Goal: Task Accomplishment & Management: Use online tool/utility

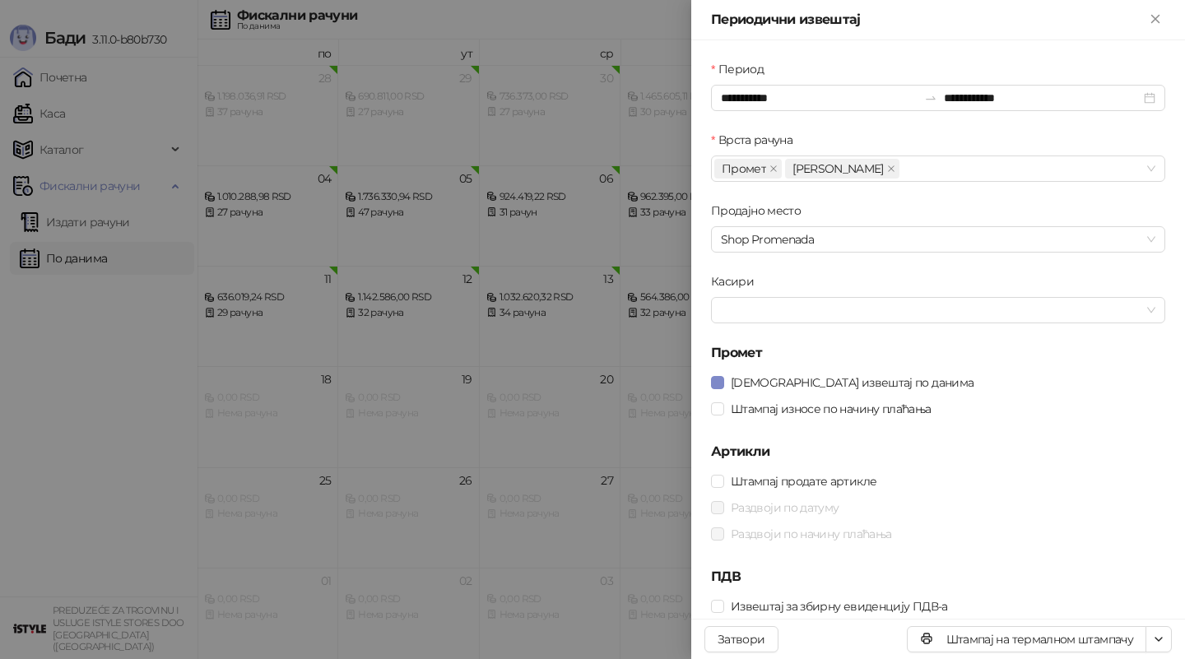
click at [91, 220] on div at bounding box center [592, 329] width 1185 height 659
click at [91, 221] on div at bounding box center [592, 329] width 1185 height 659
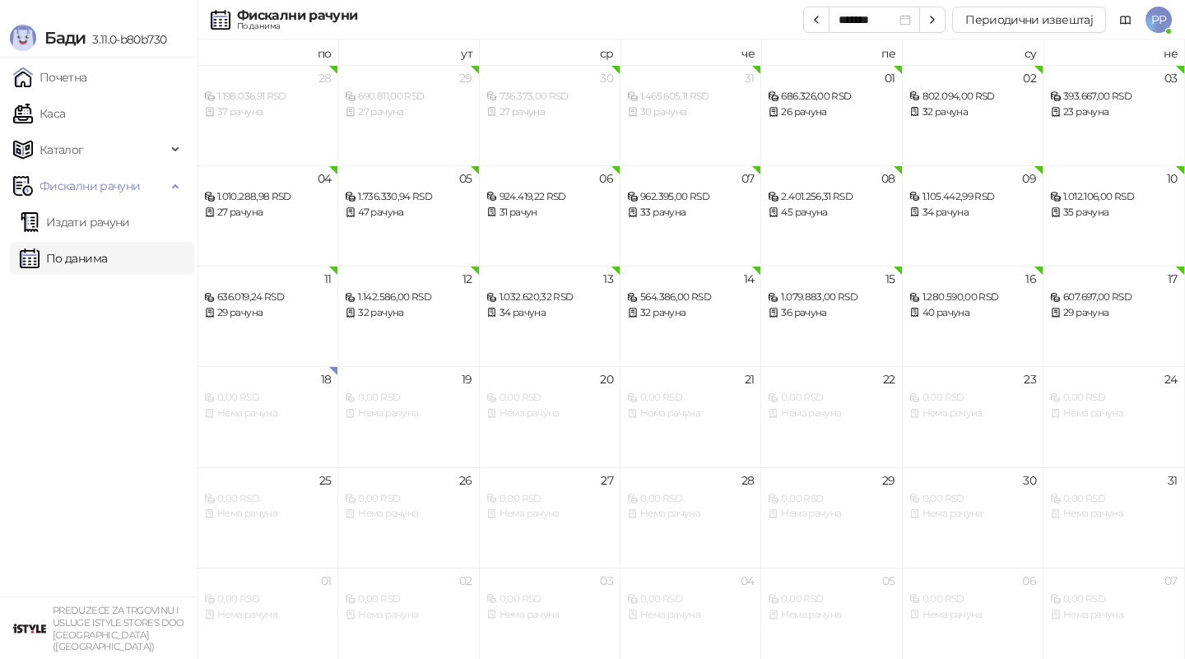
click at [91, 221] on link "Издати рачуни" at bounding box center [75, 222] width 110 height 33
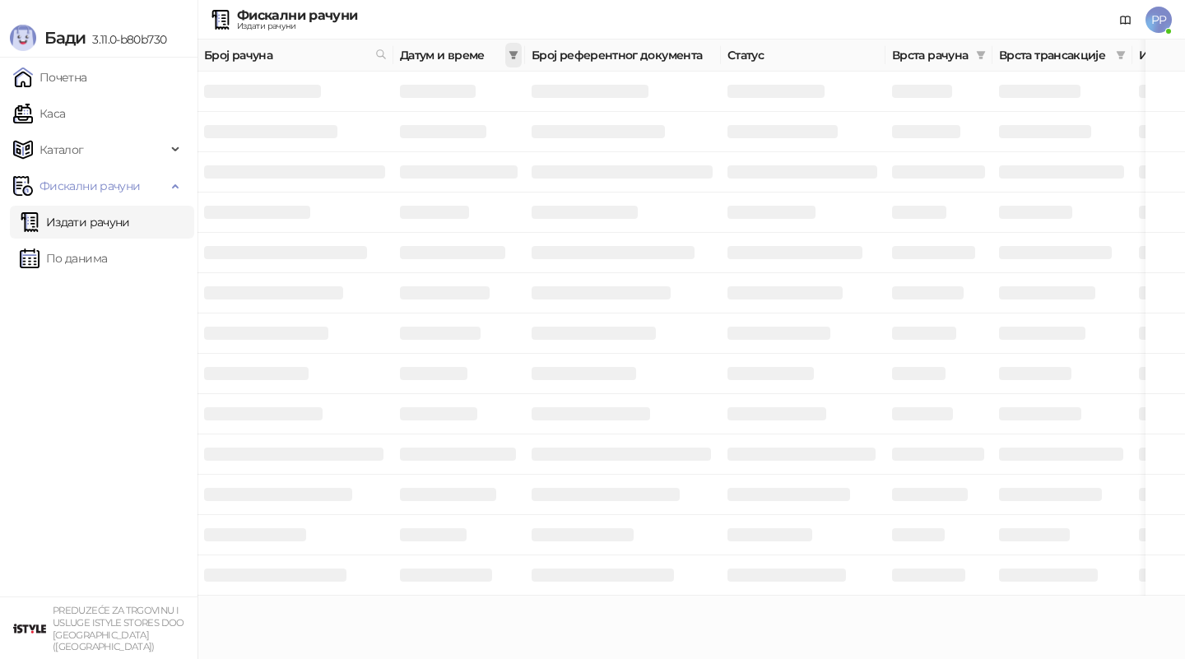
click at [511, 51] on icon "filter" at bounding box center [514, 55] width 9 height 8
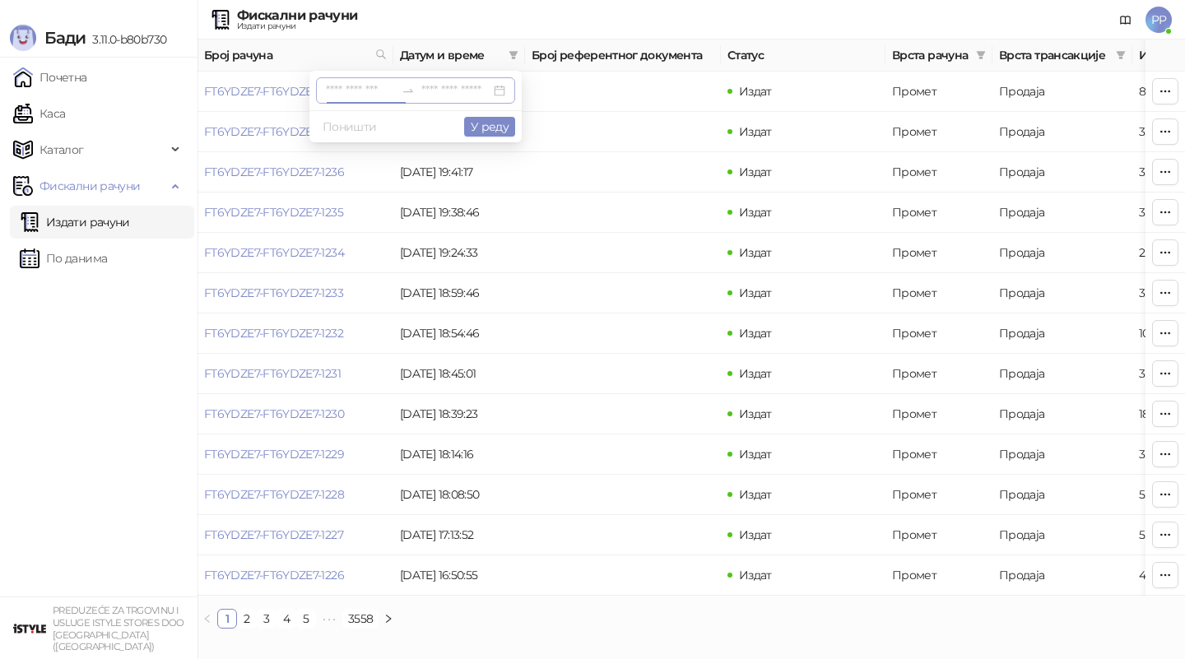
click at [332, 84] on input at bounding box center [360, 90] width 69 height 18
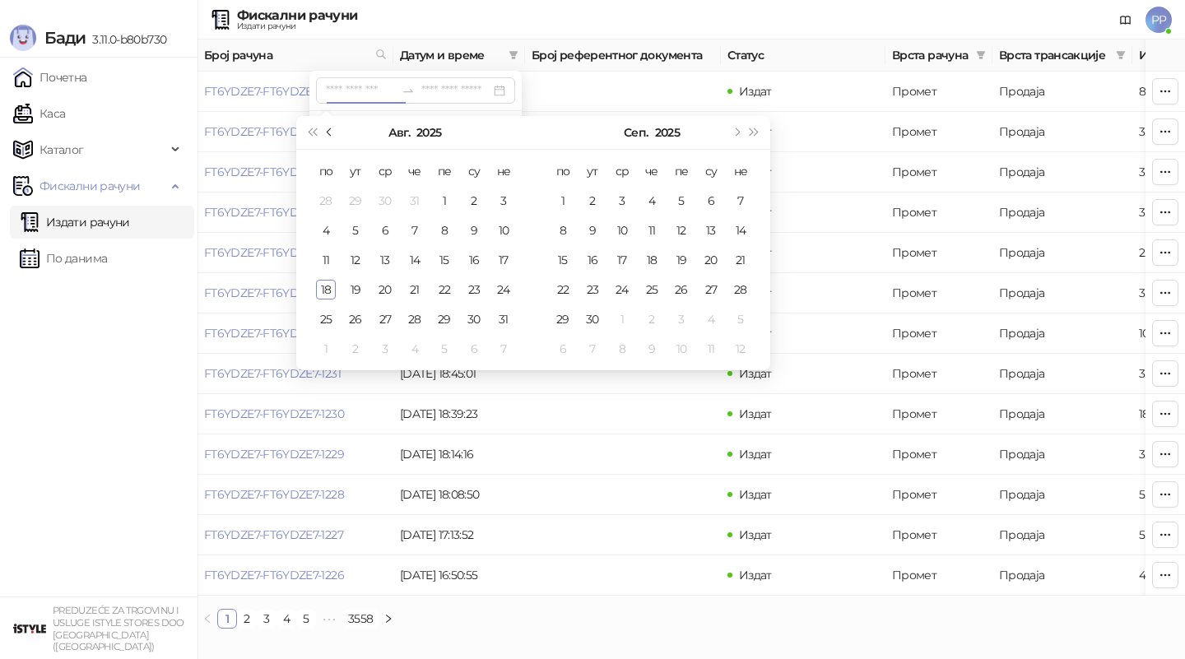
click at [328, 135] on button "Претходни месец (PageUp)" at bounding box center [330, 132] width 18 height 33
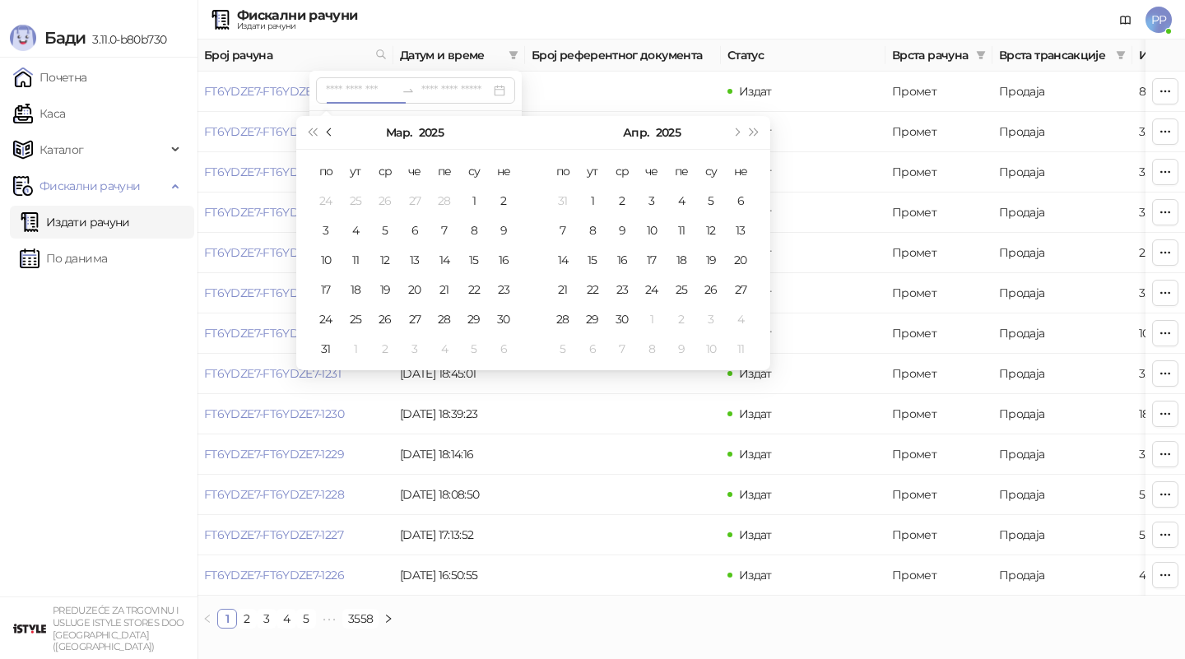
click at [328, 135] on button "Претходни месец (PageUp)" at bounding box center [330, 132] width 18 height 33
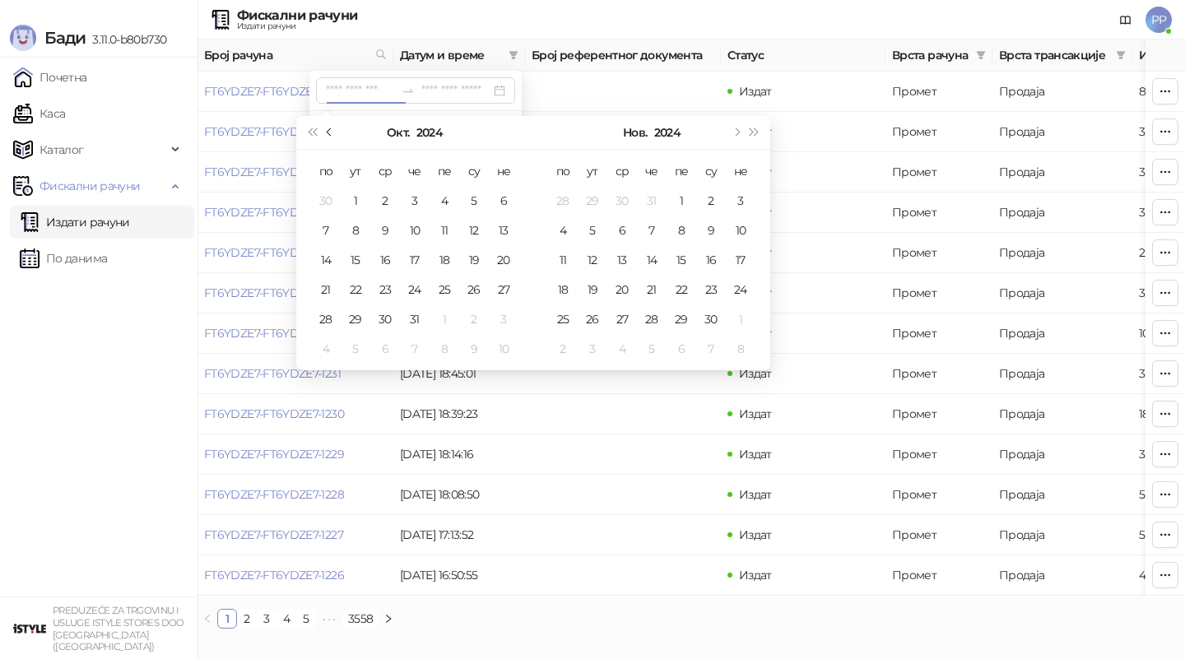
click at [328, 135] on button "Претходни месец (PageUp)" at bounding box center [330, 132] width 18 height 33
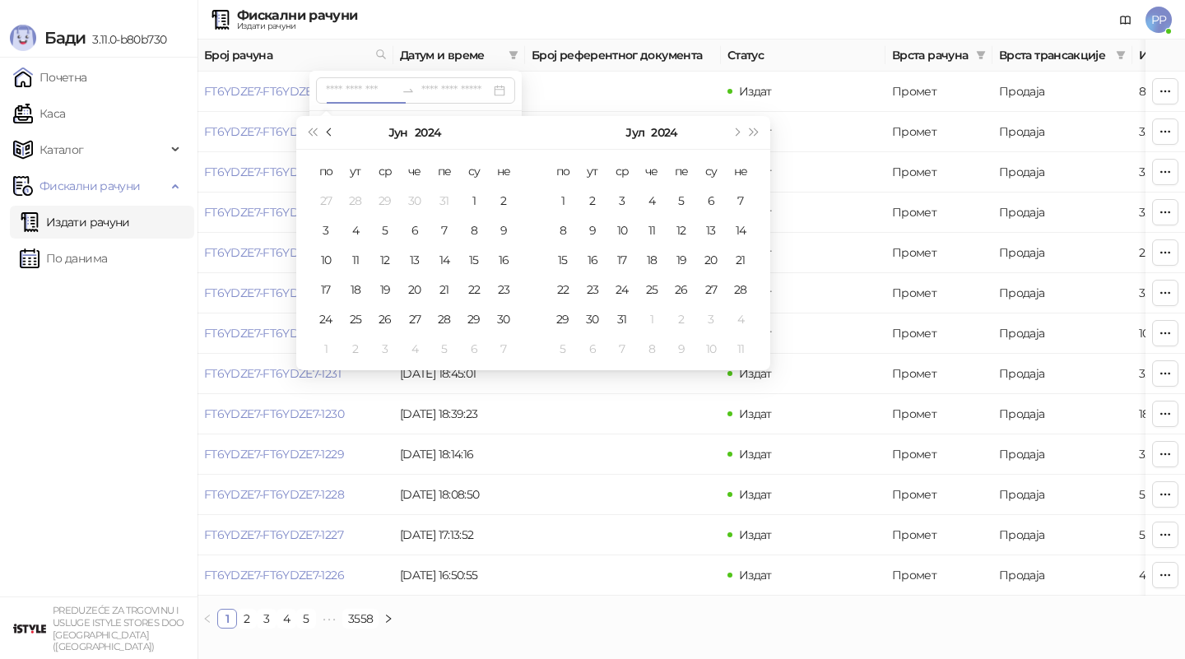
click at [328, 135] on button "Претходни месец (PageUp)" at bounding box center [330, 132] width 18 height 33
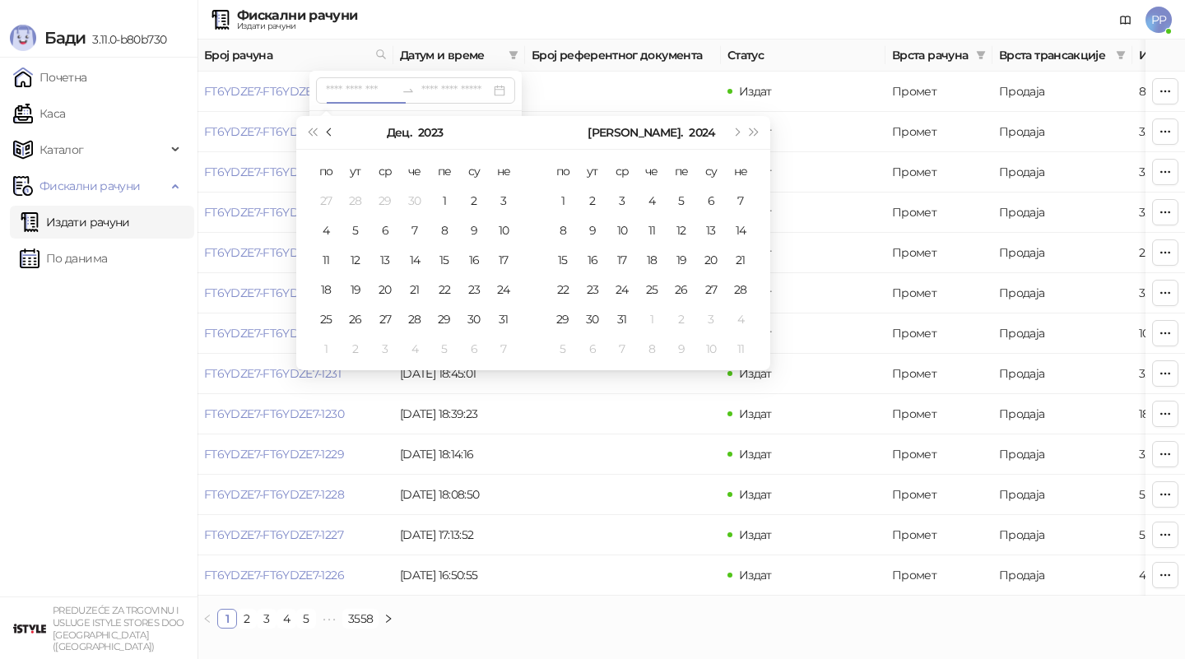
click at [328, 135] on button "Претходни месец (PageUp)" at bounding box center [330, 132] width 18 height 33
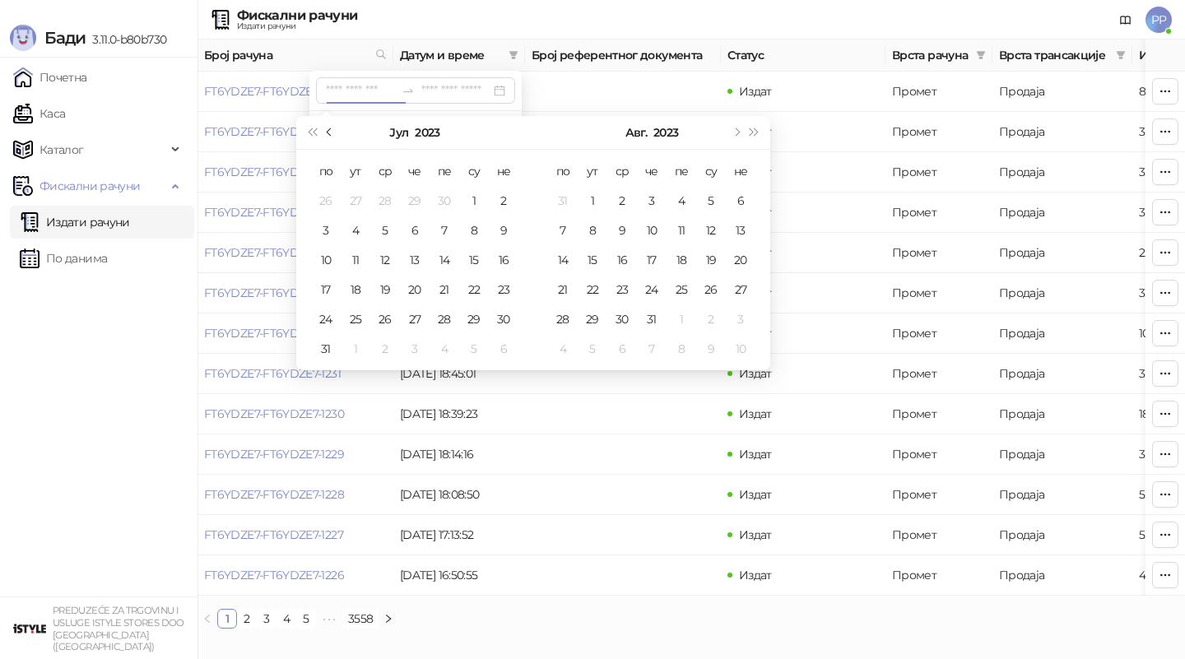
click at [328, 135] on button "Претходни месец (PageUp)" at bounding box center [330, 132] width 18 height 33
click at [737, 129] on span "Следећи месец (PageDown)" at bounding box center [736, 132] width 8 height 8
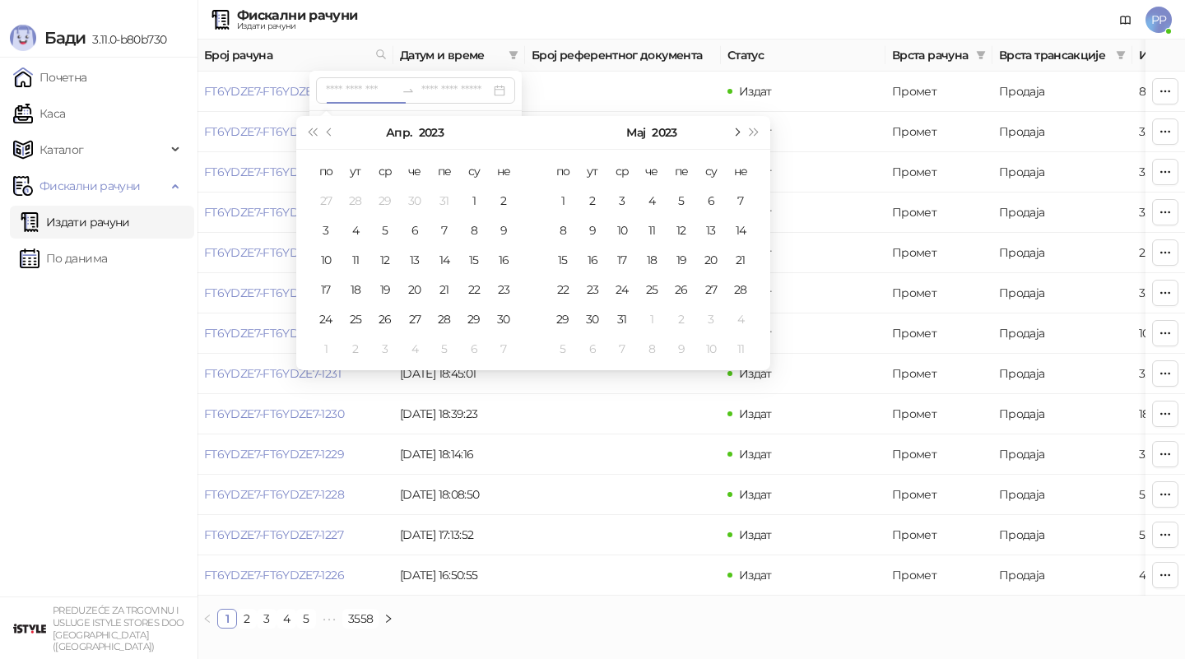
click at [737, 129] on span "Следећи месец (PageDown)" at bounding box center [736, 132] width 8 height 8
type input "**********"
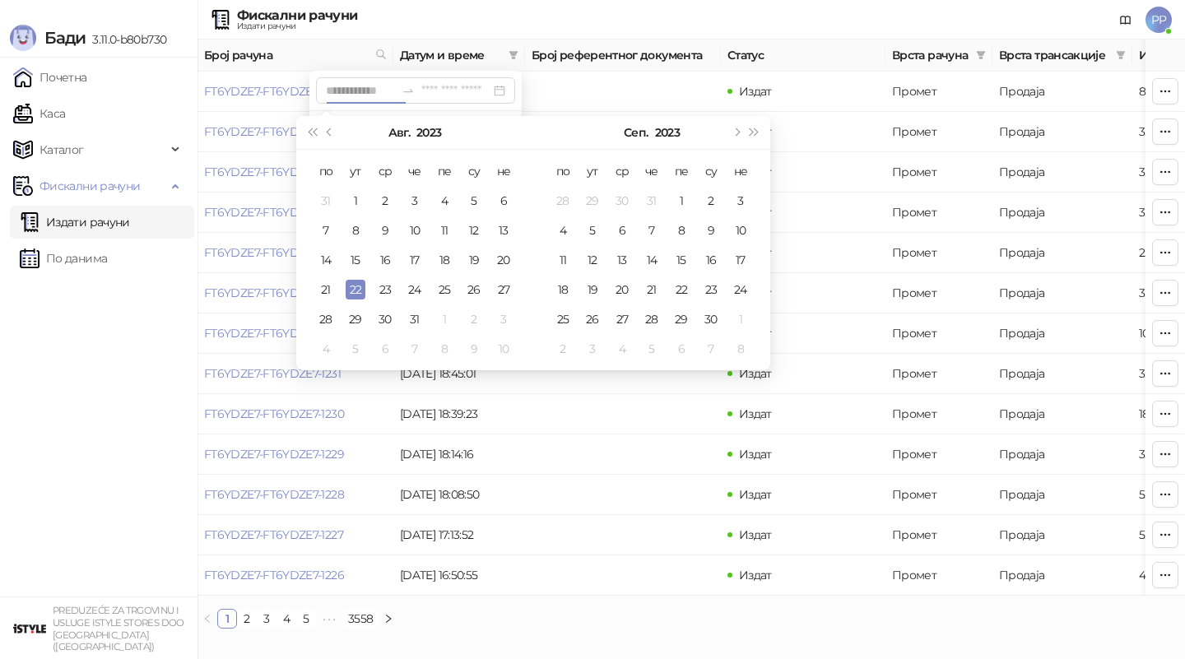
click at [361, 289] on div "22" at bounding box center [356, 290] width 20 height 20
click at [361, 287] on div "22" at bounding box center [356, 290] width 20 height 20
type input "**********"
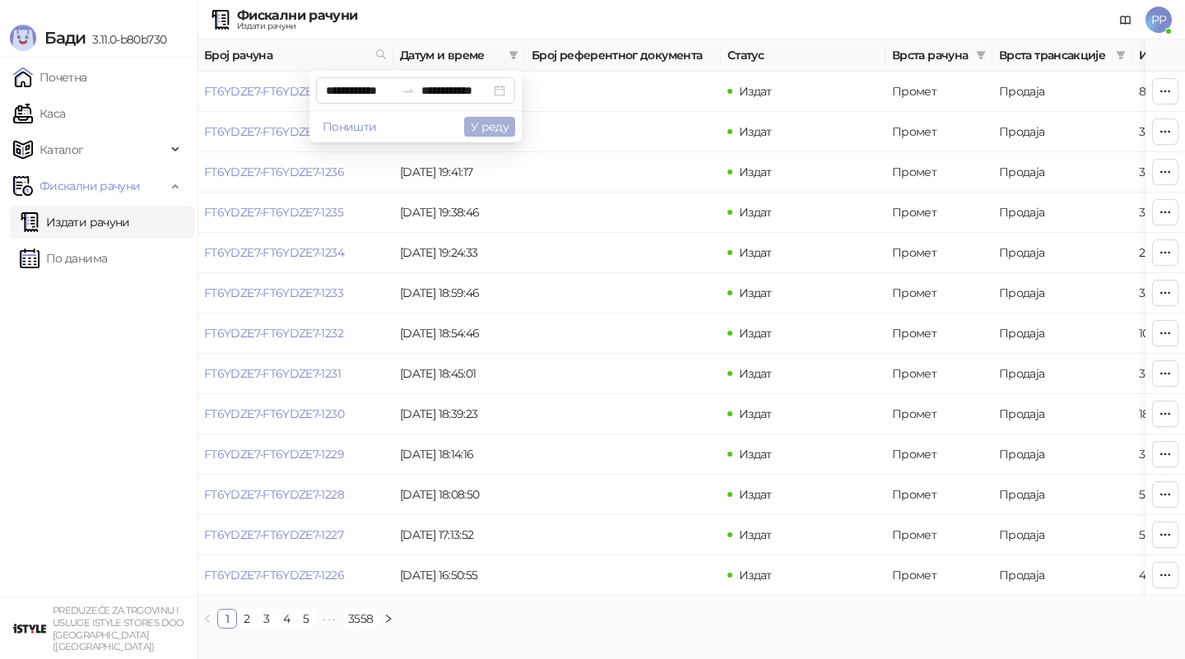
click at [498, 129] on button "У реду" at bounding box center [489, 127] width 51 height 20
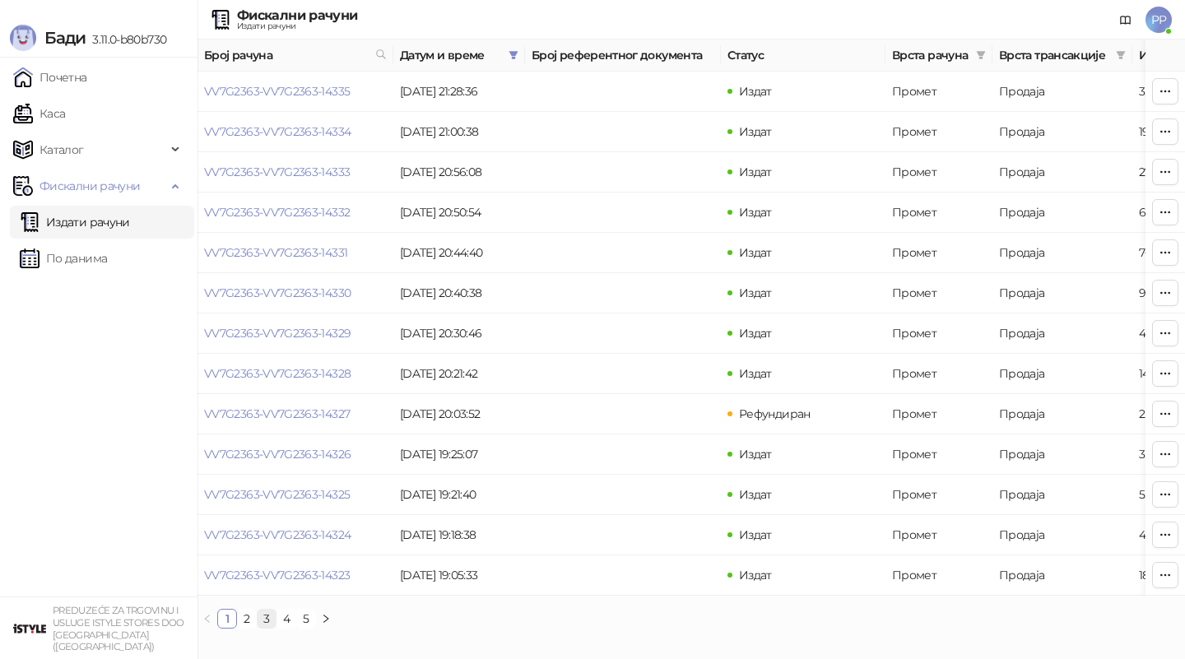
click at [270, 622] on link "3" at bounding box center [267, 619] width 18 height 18
click at [305, 619] on link "5" at bounding box center [306, 619] width 18 height 18
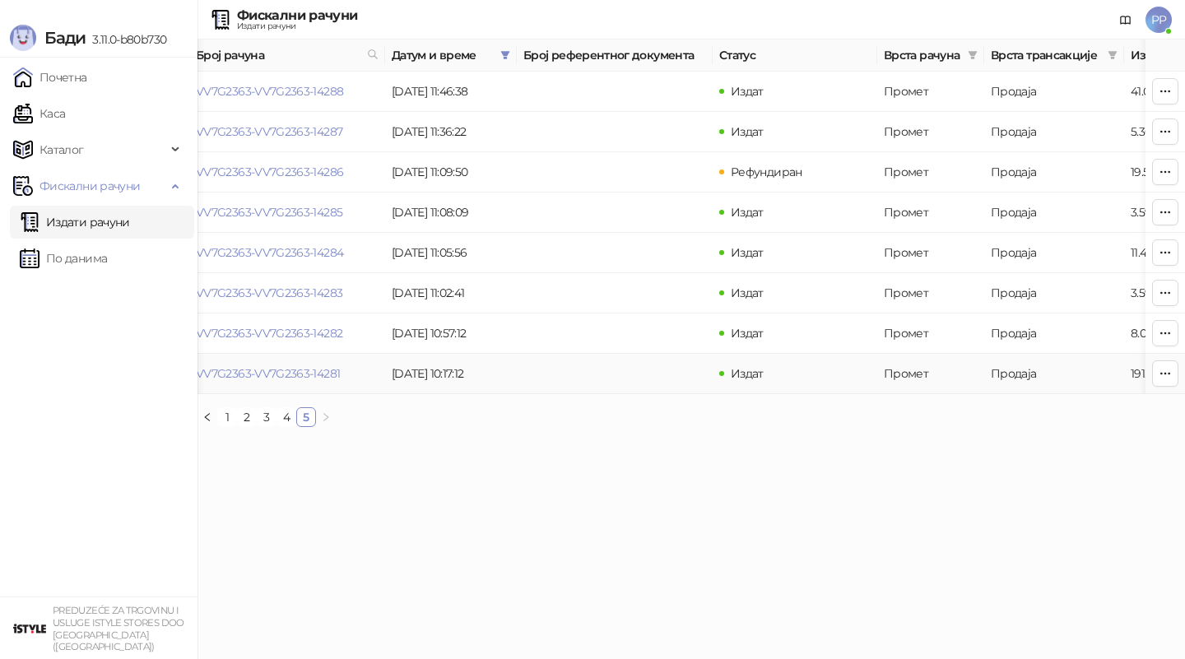
scroll to position [0, 6]
click at [279, 379] on link "VV7G2363-VV7G2363-14281" at bounding box center [270, 373] width 144 height 15
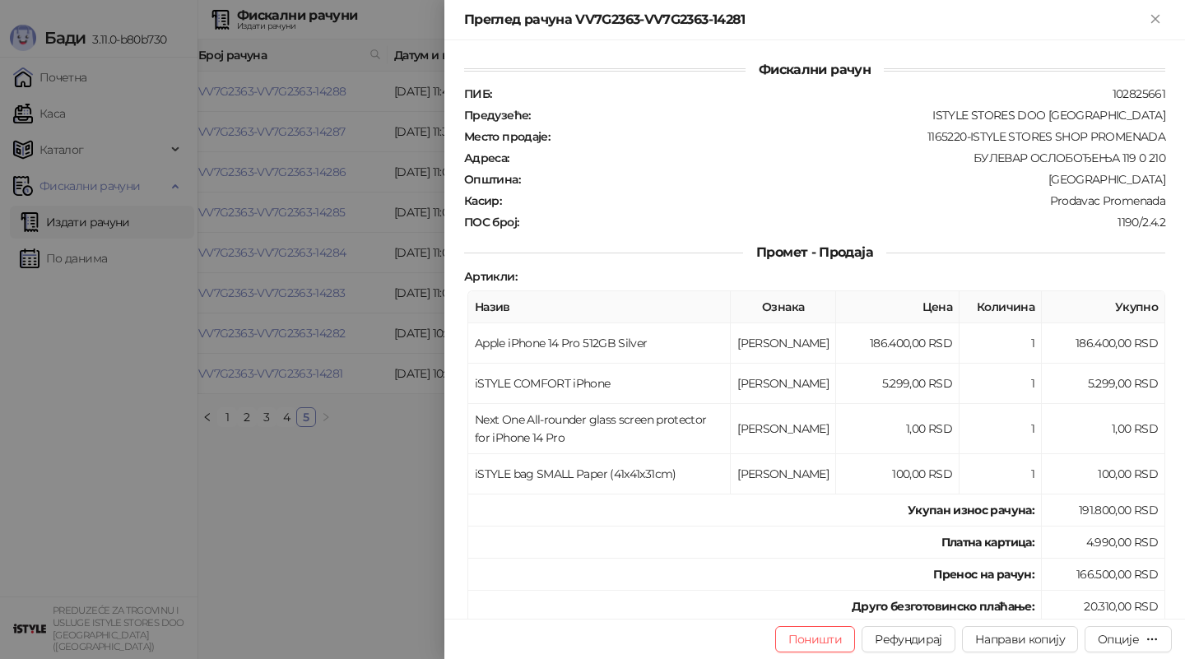
click at [34, 11] on div at bounding box center [592, 329] width 1185 height 659
